Goal: Transaction & Acquisition: Purchase product/service

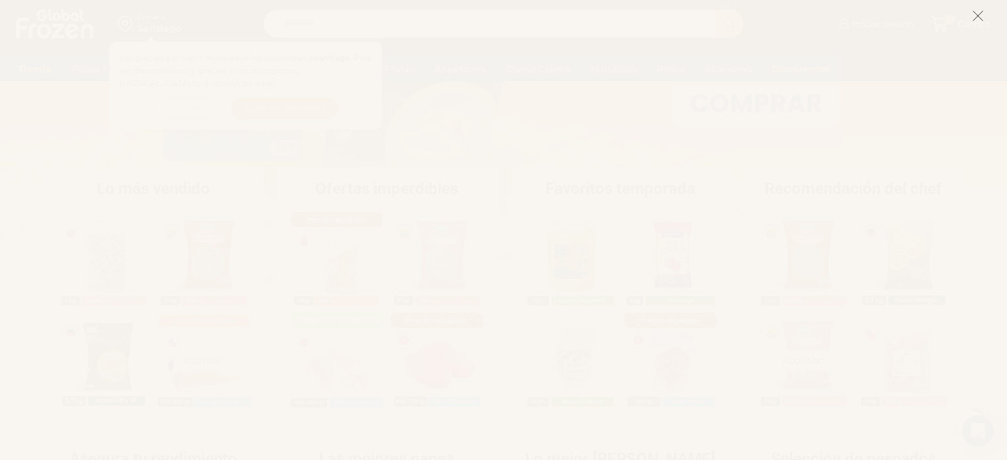
click at [973, 17] on icon at bounding box center [978, 16] width 12 height 12
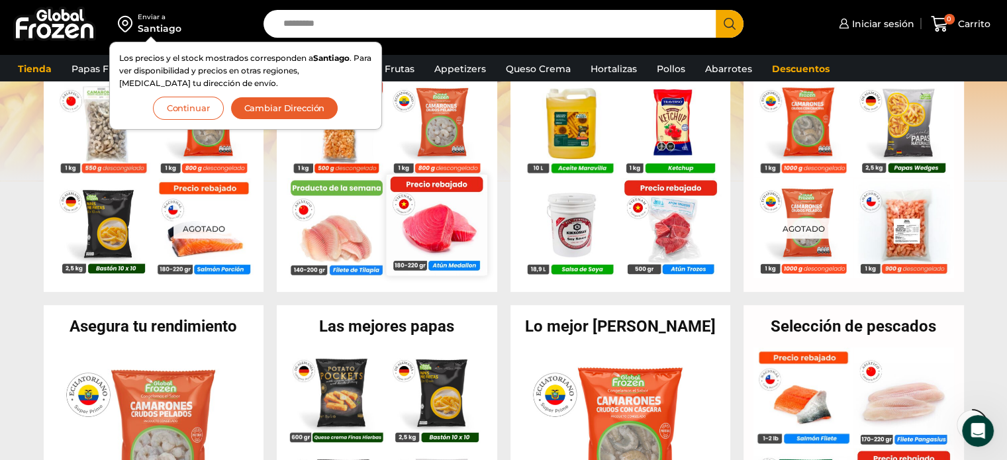
scroll to position [265, 0]
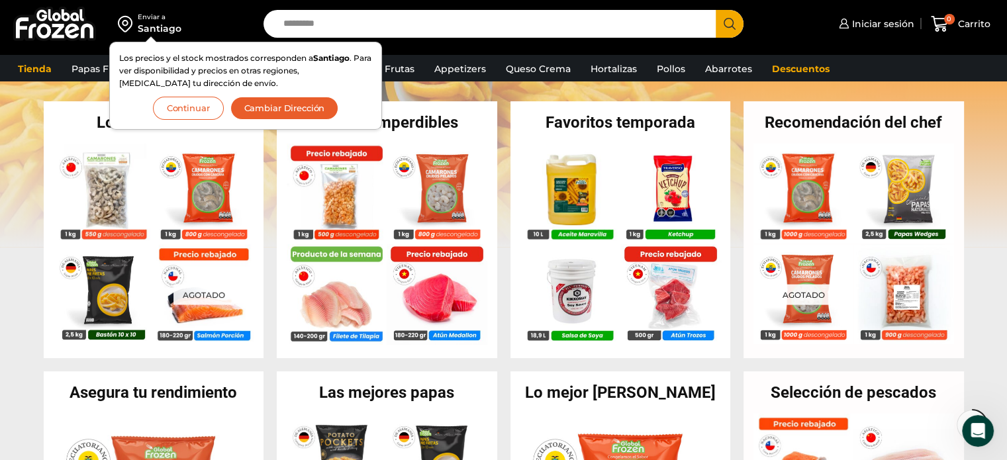
click at [446, 32] on input "Search input" at bounding box center [493, 24] width 433 height 28
type input "**********"
click at [716, 10] on button "Search" at bounding box center [730, 24] width 28 height 28
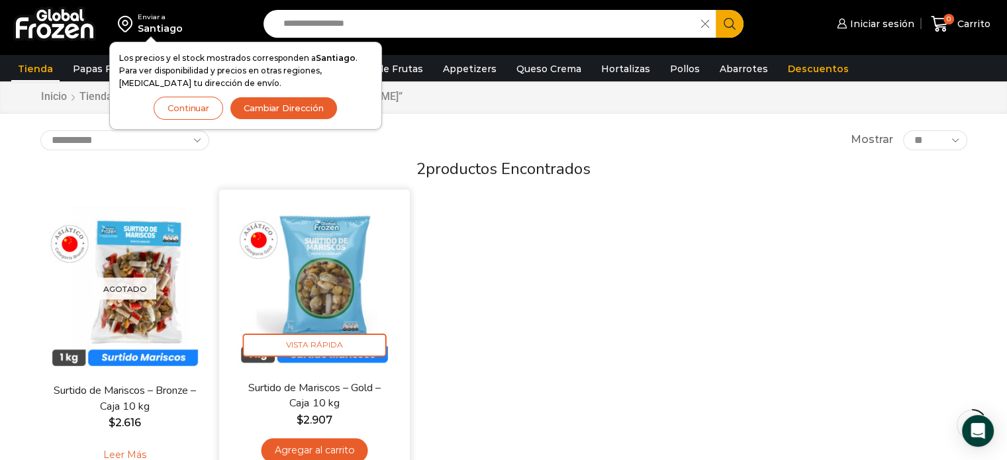
scroll to position [66, 0]
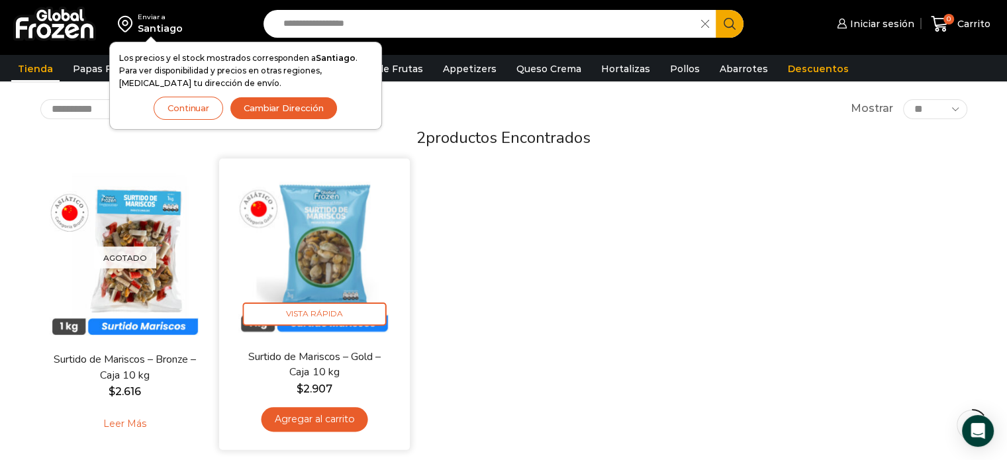
click at [349, 234] on img at bounding box center [314, 254] width 171 height 171
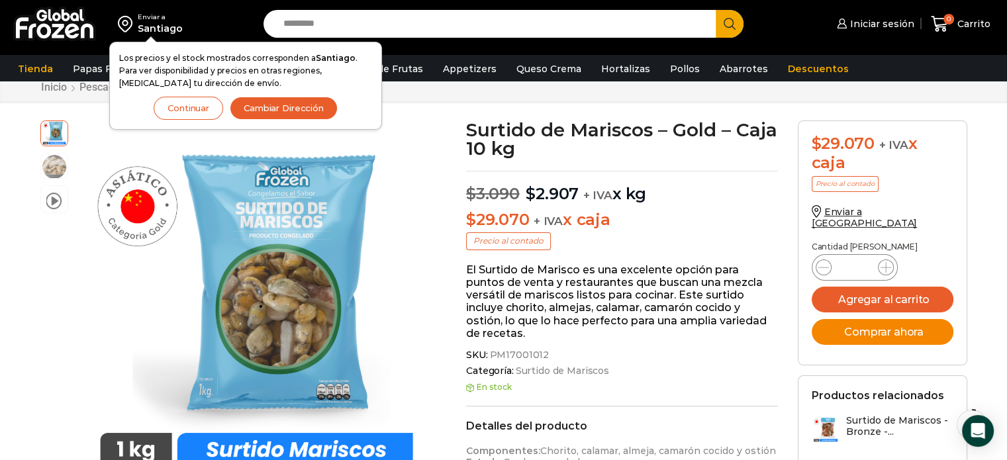
scroll to position [66, 0]
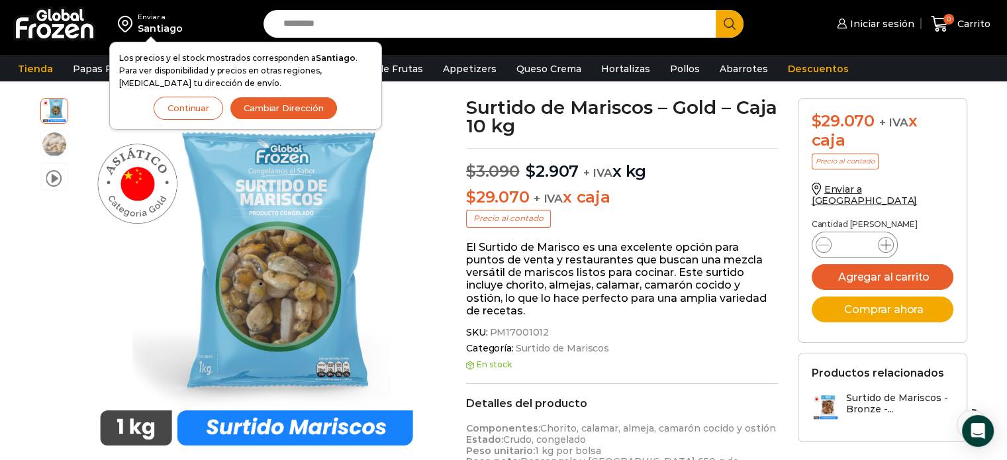
click at [884, 240] on icon at bounding box center [886, 245] width 11 height 11
click at [881, 240] on icon at bounding box center [886, 245] width 11 height 11
click at [810, 228] on form "$ 29.070 + IVA x caja Precio al contado Enviar a Chile Cantidad de cajas Surtid…" at bounding box center [883, 220] width 170 height 245
click at [824, 240] on icon at bounding box center [823, 245] width 11 height 11
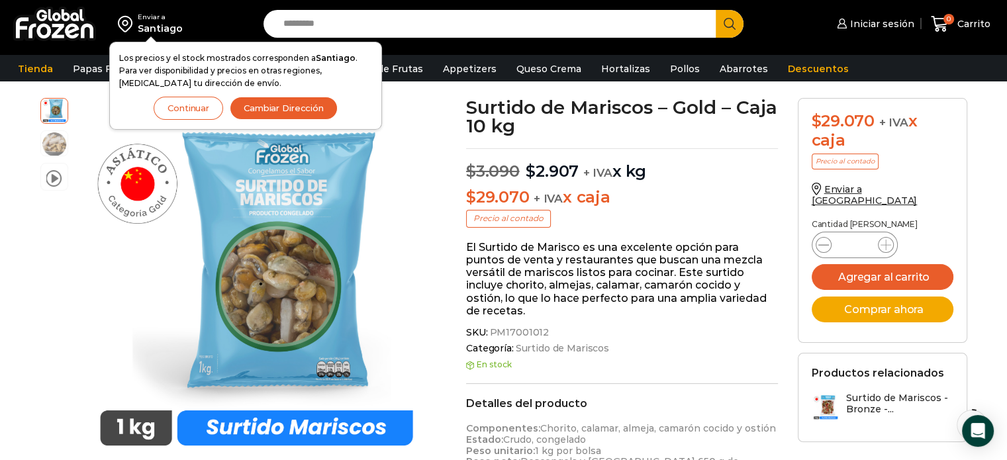
click at [824, 240] on icon at bounding box center [823, 245] width 11 height 11
click at [827, 240] on icon at bounding box center [823, 245] width 11 height 11
type input "*"
click at [850, 264] on button "Agregar al carrito" at bounding box center [883, 277] width 142 height 26
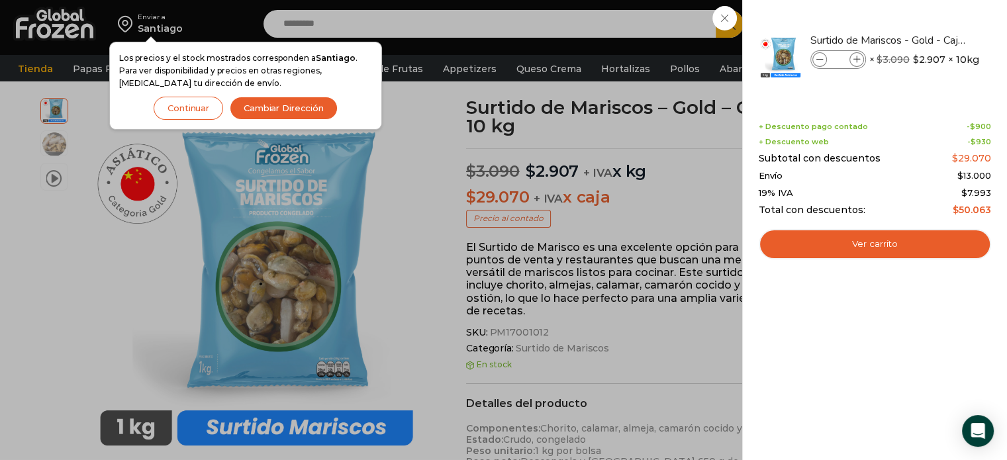
click at [928, 40] on div "1 Carrito 1 1 Shopping Cart *" at bounding box center [961, 24] width 66 height 31
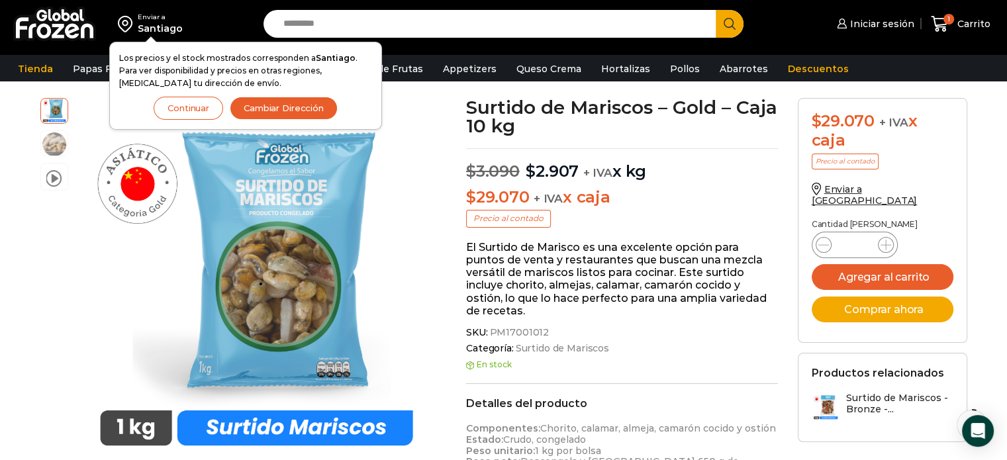
click at [193, 113] on button "Continuar" at bounding box center [189, 108] width 70 height 23
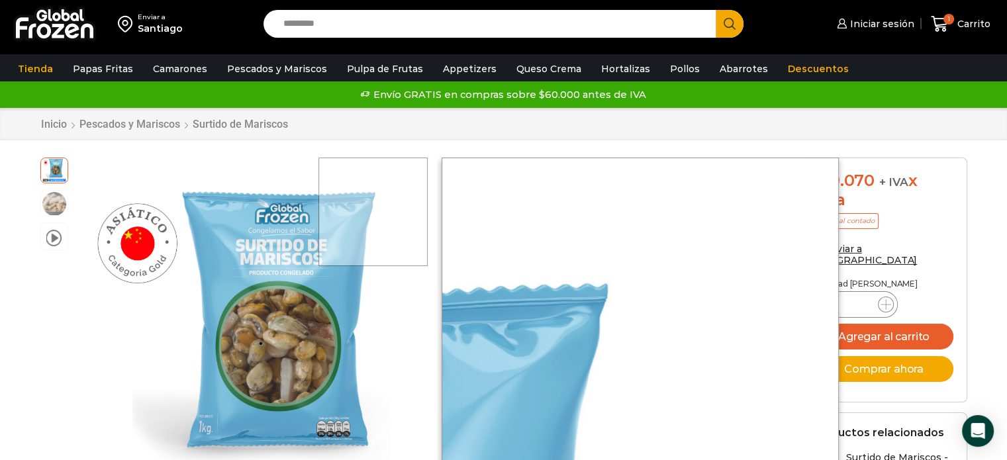
scroll to position [0, 0]
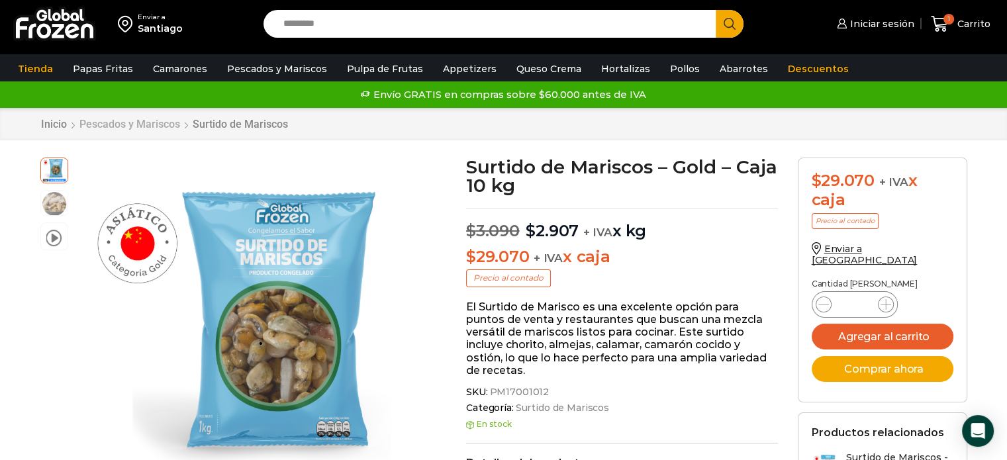
click at [148, 121] on link "Pescados y Mariscos" at bounding box center [130, 124] width 102 height 13
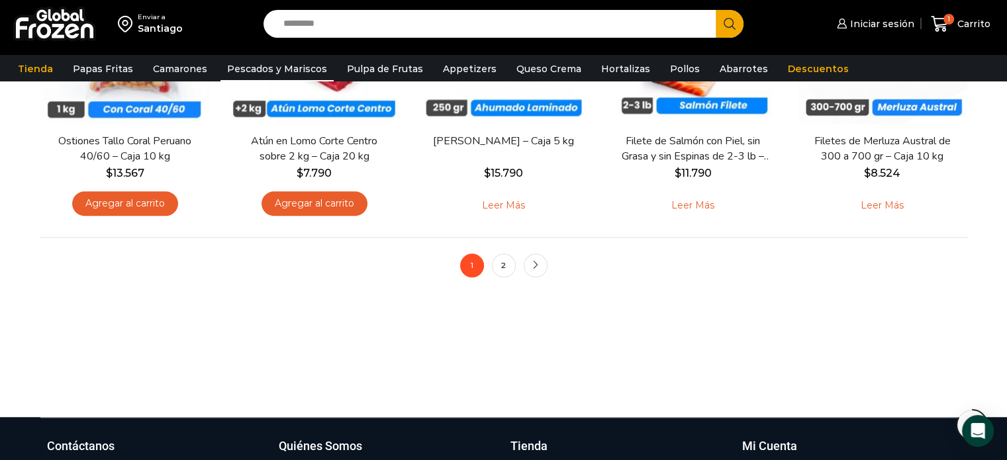
scroll to position [1126, 0]
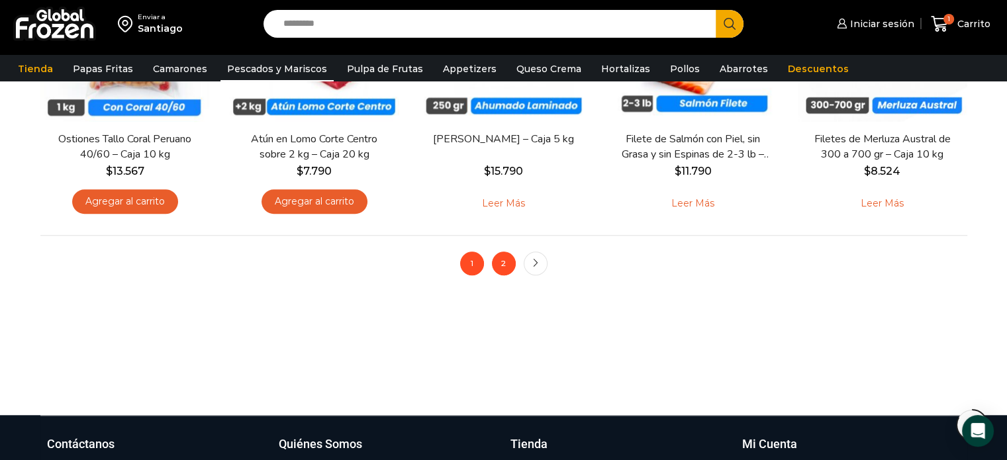
click at [501, 266] on link "2" at bounding box center [504, 264] width 24 height 24
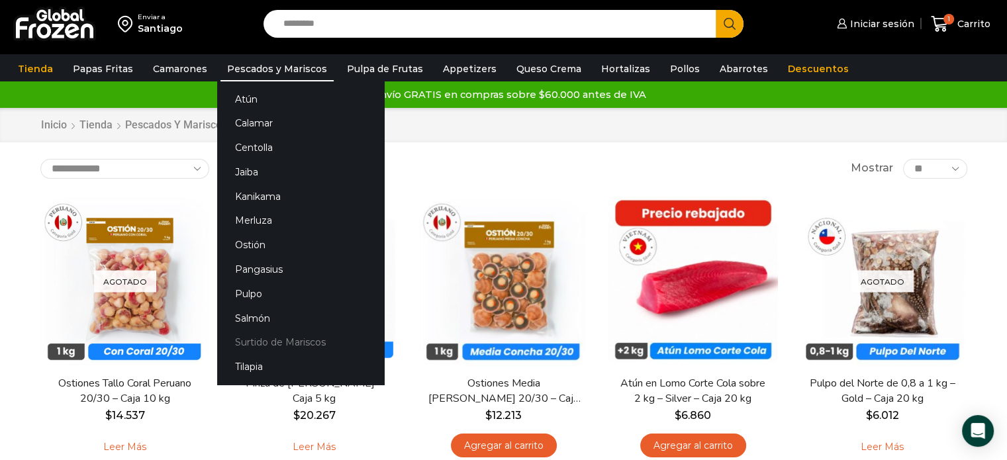
click at [293, 340] on link "Surtido de Mariscos" at bounding box center [300, 342] width 167 height 25
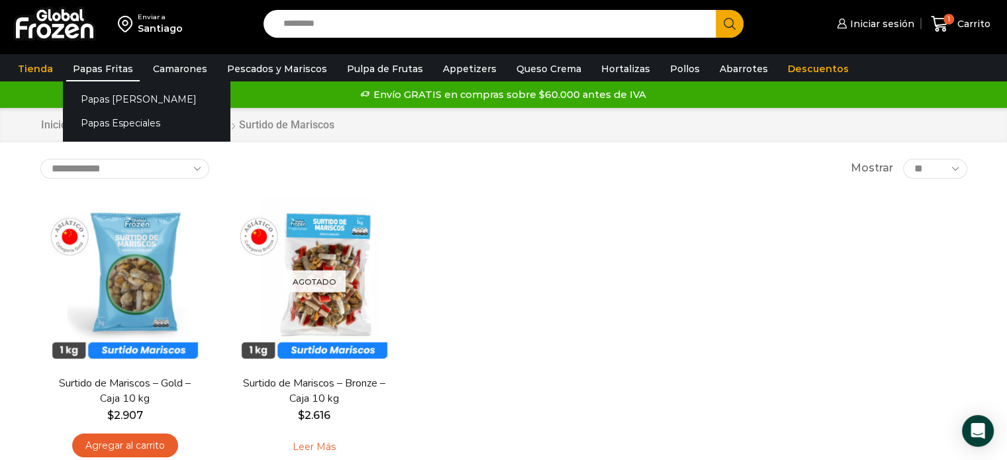
click at [107, 76] on link "Papas Fritas" at bounding box center [103, 68] width 74 height 25
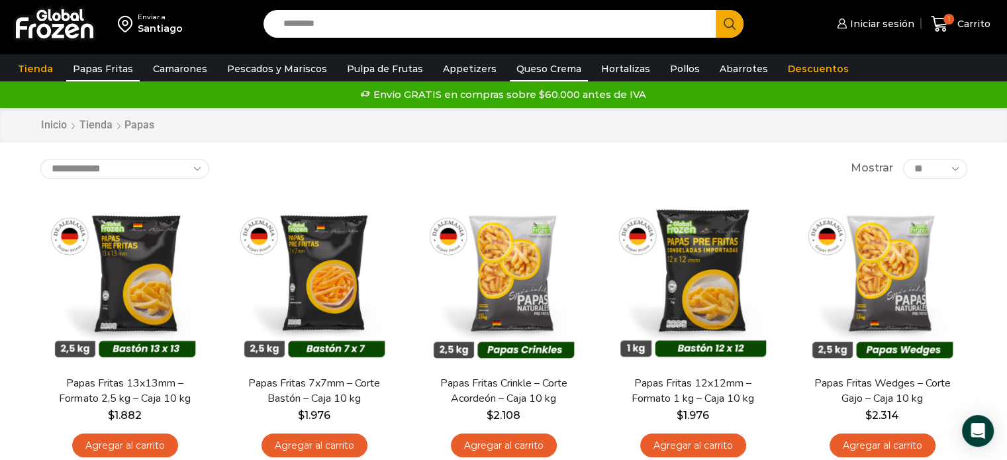
click at [525, 66] on link "Queso Crema" at bounding box center [549, 68] width 78 height 25
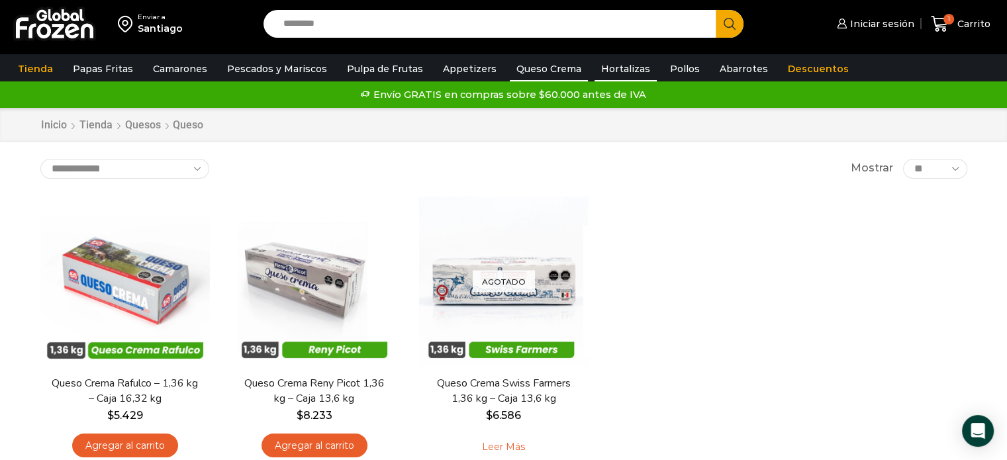
click at [595, 64] on link "Hortalizas" at bounding box center [626, 68] width 62 height 25
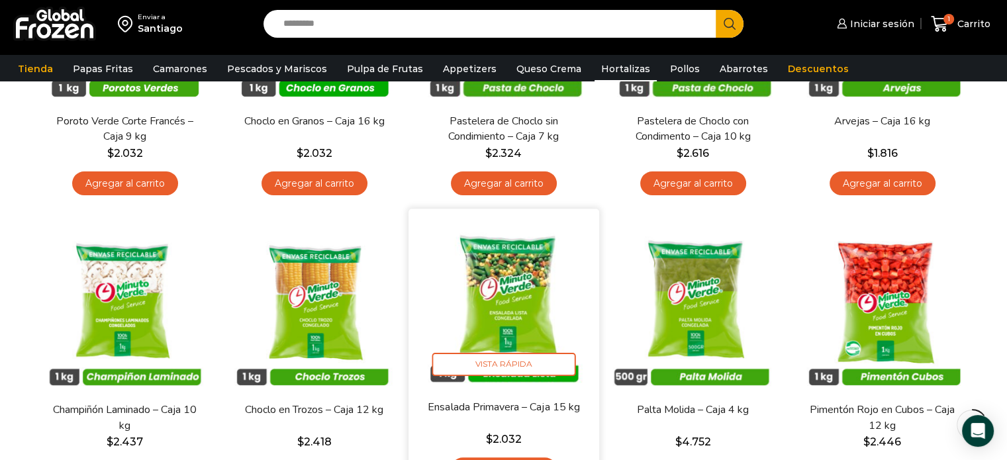
scroll to position [132, 0]
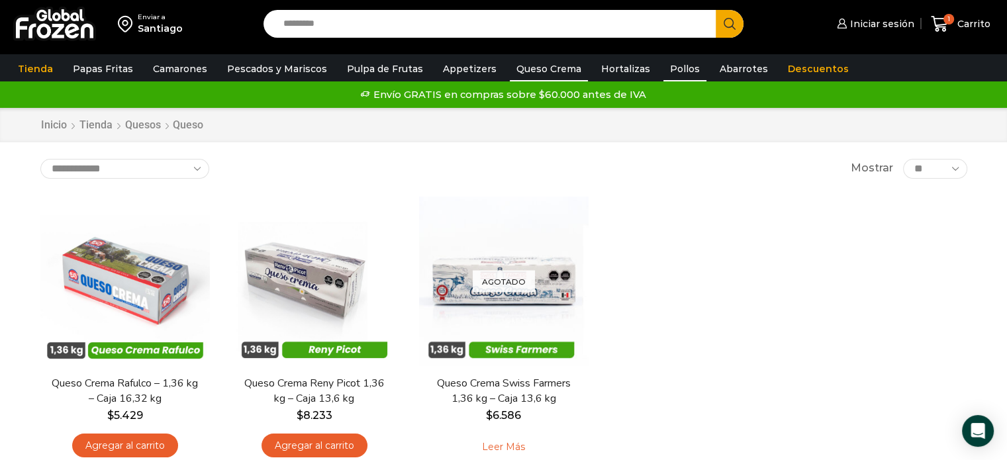
click at [681, 71] on link "Pollos" at bounding box center [684, 68] width 43 height 25
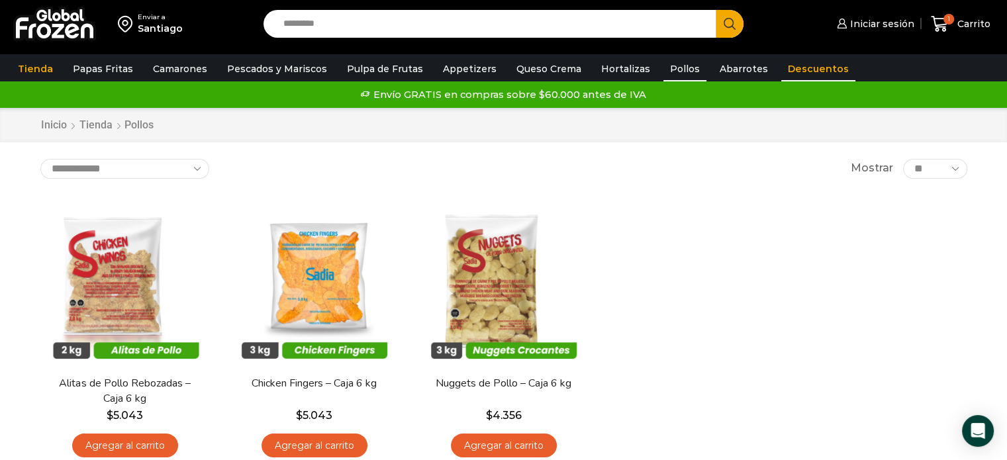
click at [781, 70] on link "Descuentos" at bounding box center [818, 68] width 74 height 25
